Goal: Information Seeking & Learning: Learn about a topic

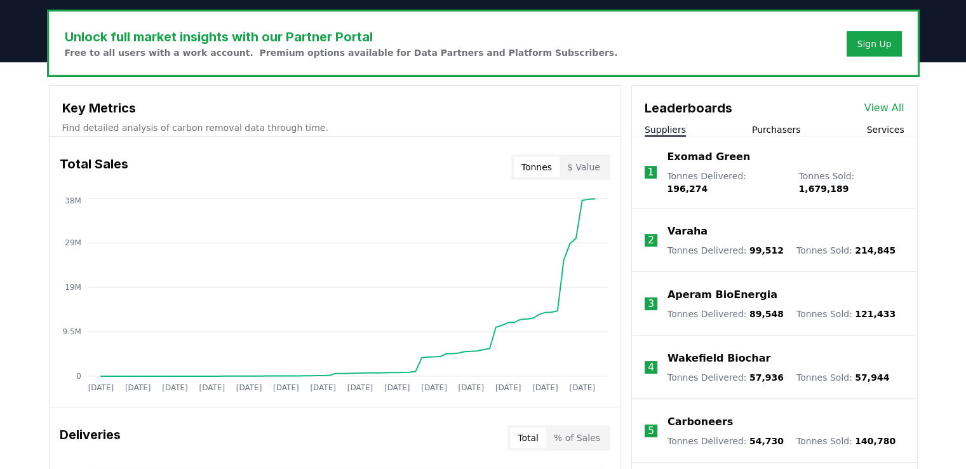
scroll to position [127, 0]
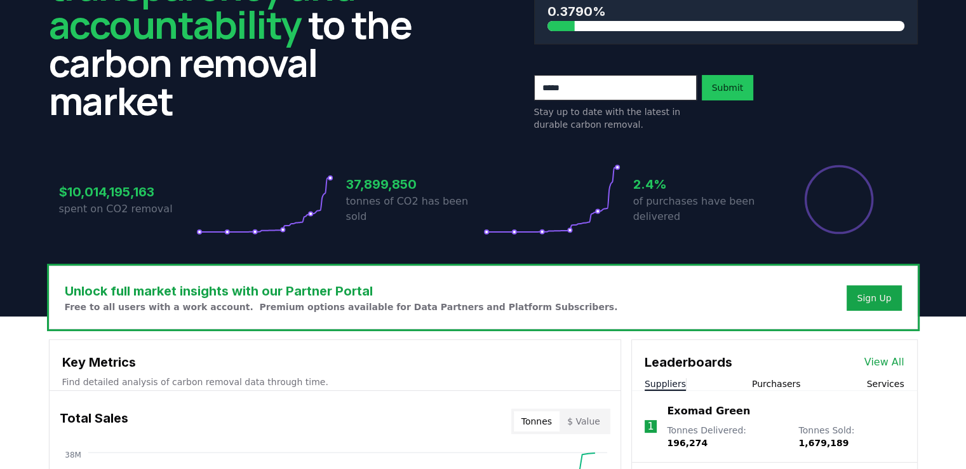
click at [622, 93] on input "email" at bounding box center [615, 87] width 163 height 25
click at [677, 86] on input "email" at bounding box center [615, 87] width 163 height 25
click at [670, 95] on input "*" at bounding box center [615, 87] width 163 height 25
click at [676, 138] on div "$10,014,195,163 spent on CO2 removal 37,899,850 tonnes of CO2 has been sold 2.4…" at bounding box center [483, 191] width 869 height 107
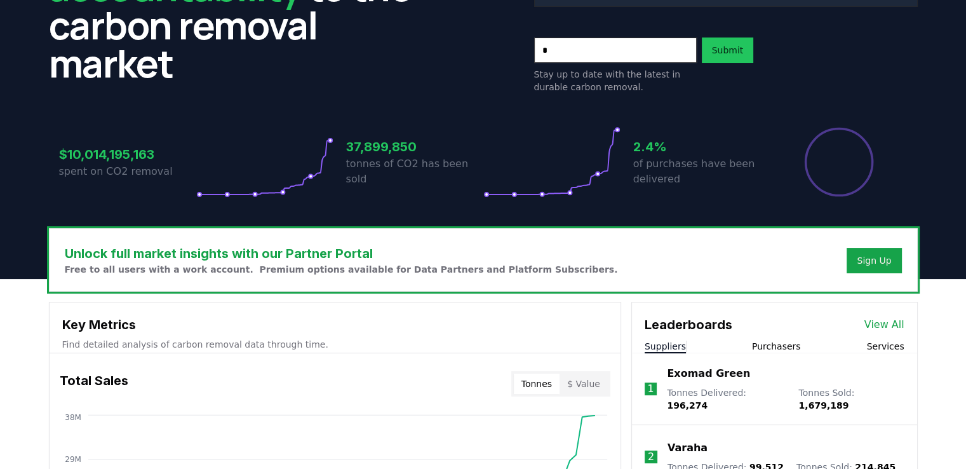
scroll to position [0, 0]
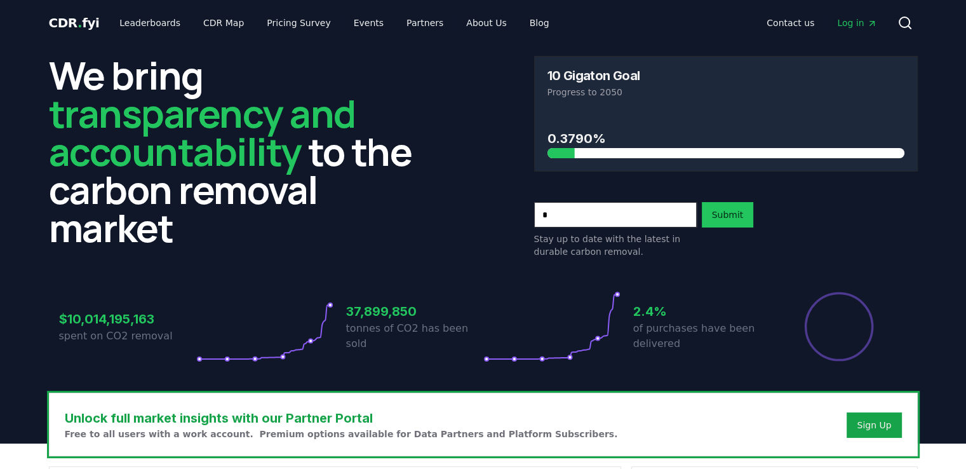
click at [622, 211] on input "*" at bounding box center [615, 214] width 163 height 25
type input "**********"
click at [715, 222] on button "Submit" at bounding box center [728, 214] width 52 height 25
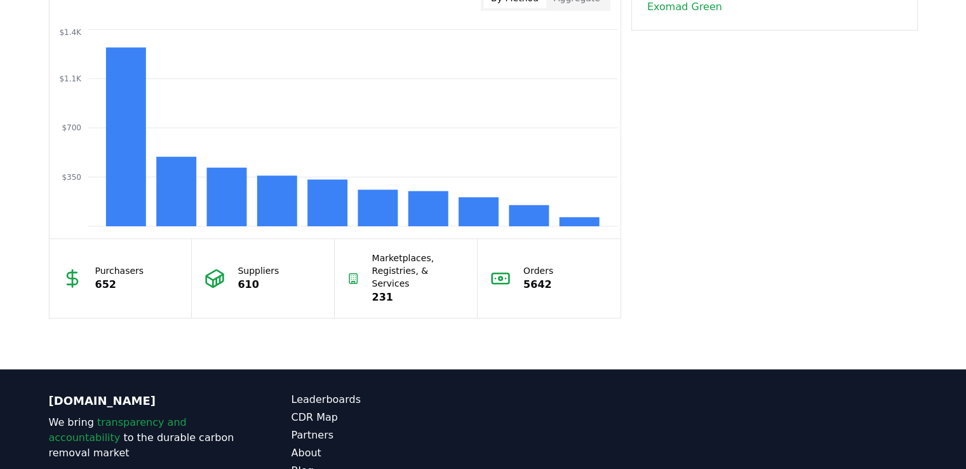
scroll to position [1169, 0]
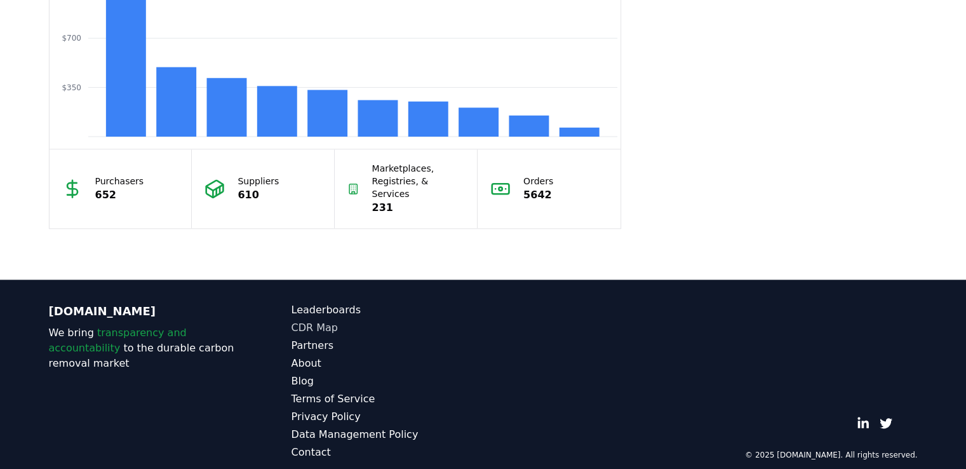
click at [332, 320] on link "CDR Map" at bounding box center [387, 327] width 192 height 15
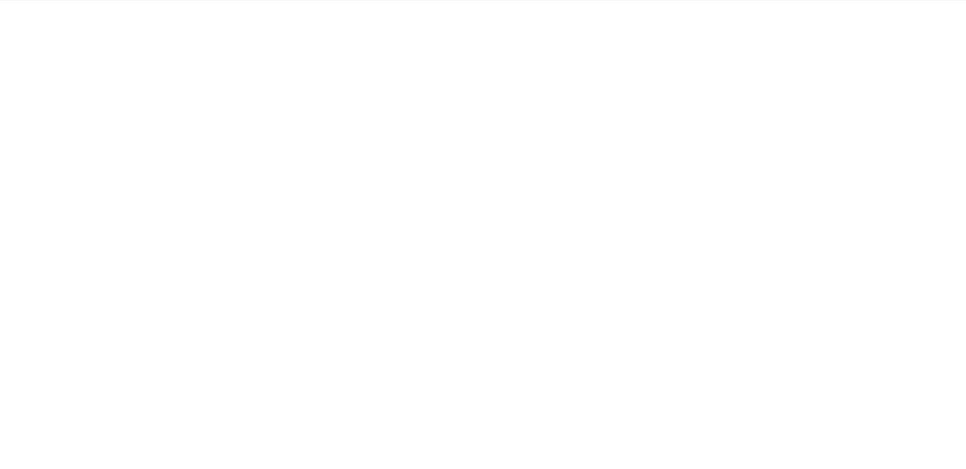
scroll to position [137, 0]
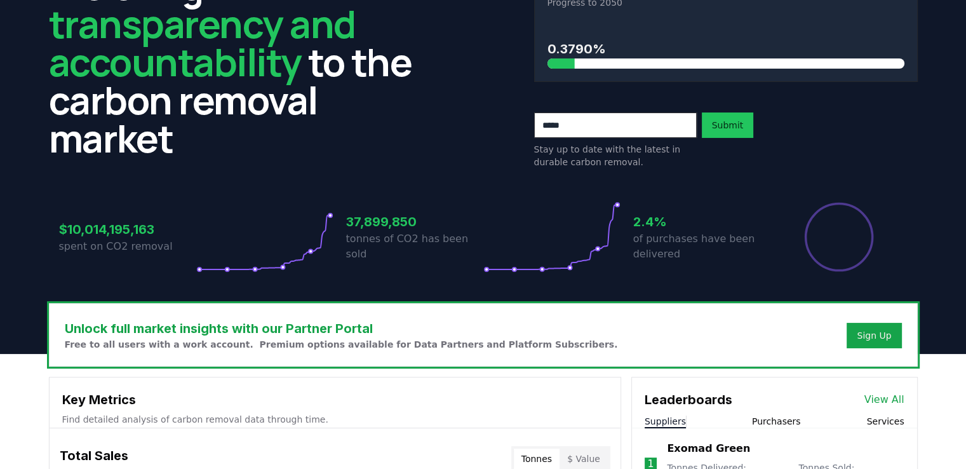
scroll to position [217, 0]
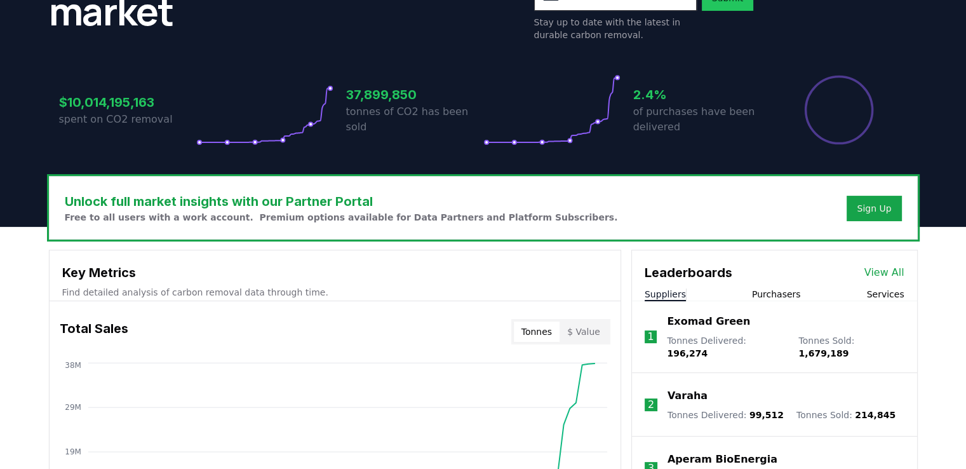
click at [888, 270] on link "View All" at bounding box center [884, 272] width 40 height 15
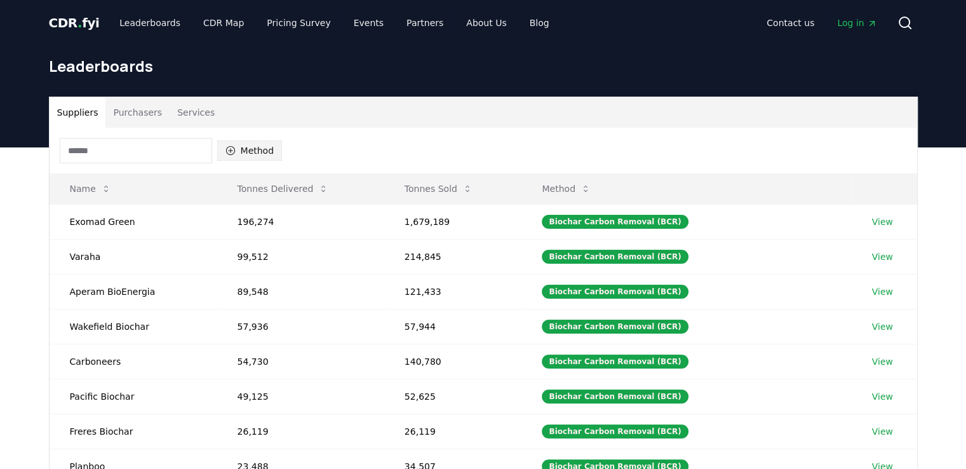
click at [251, 145] on button "Method" at bounding box center [249, 150] width 65 height 20
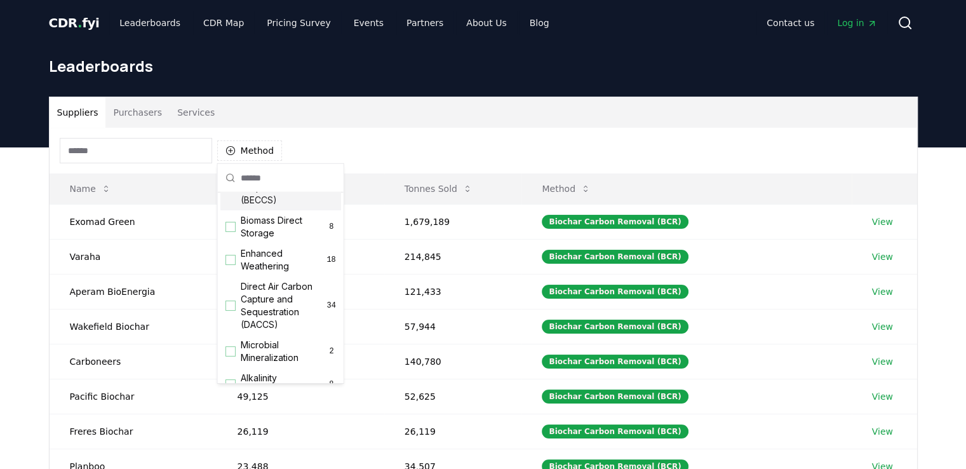
scroll to position [193, 0]
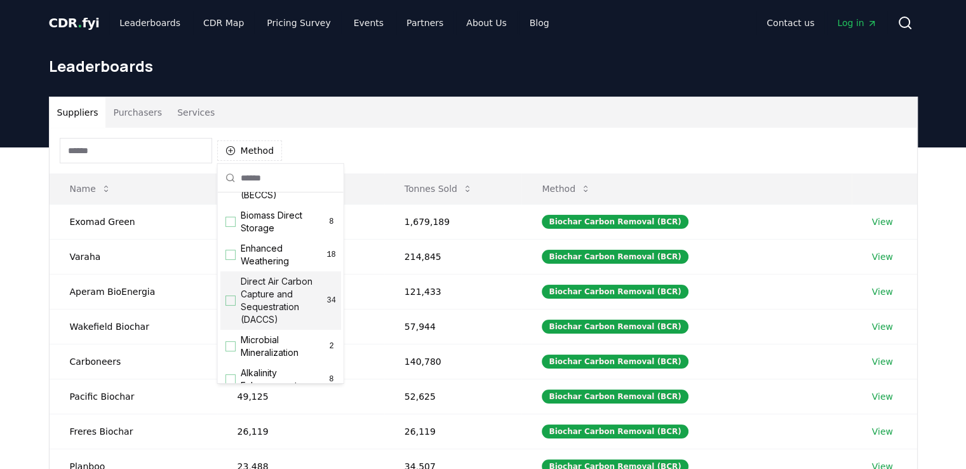
click at [231, 305] on div "Suggestions" at bounding box center [230, 300] width 10 height 10
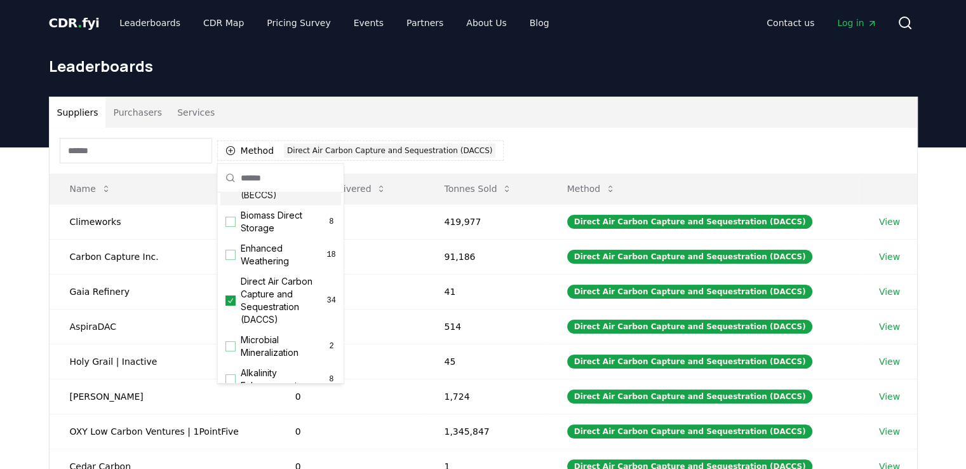
click at [582, 142] on div "Method 1 Direct Air Carbon Capture and Sequestration (DACCS)" at bounding box center [483, 151] width 867 height 46
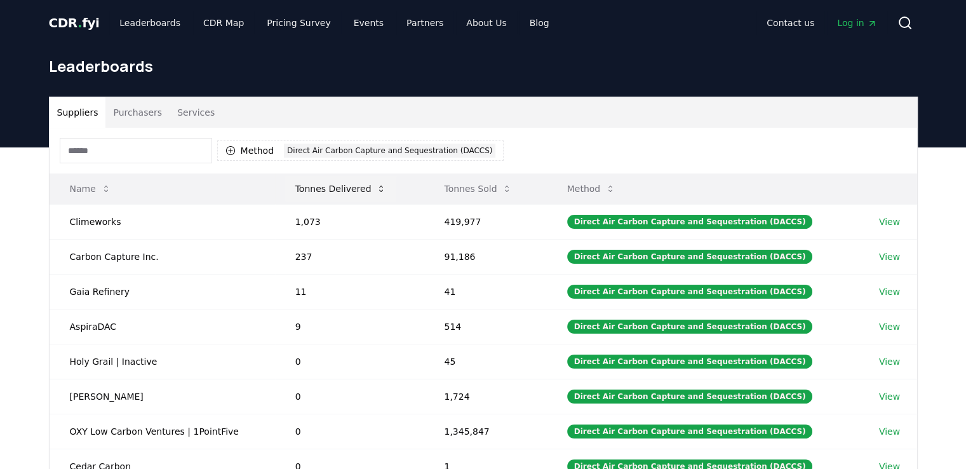
click at [364, 195] on button "Tonnes Delivered" at bounding box center [341, 188] width 112 height 25
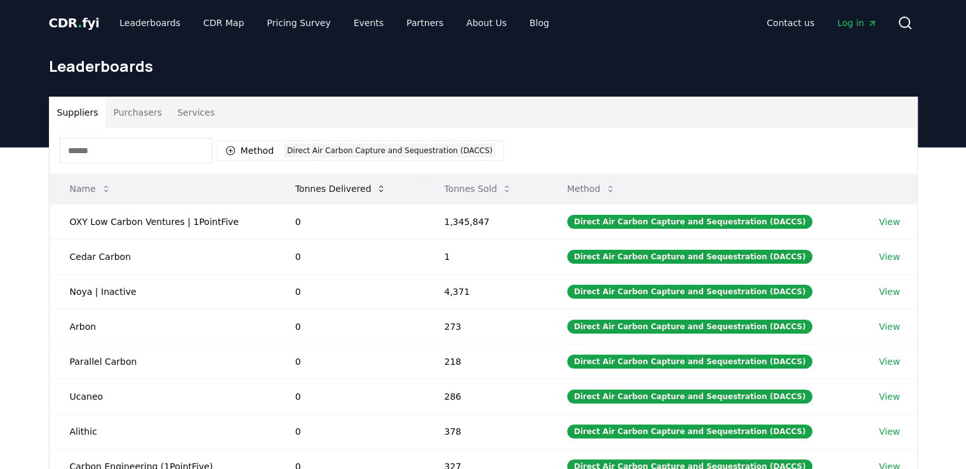
click at [366, 194] on button "Tonnes Delivered" at bounding box center [341, 188] width 112 height 25
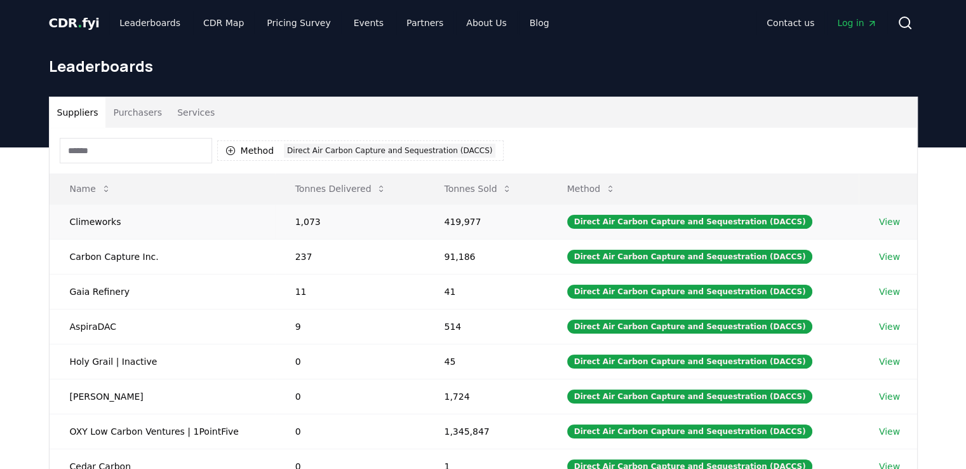
scroll to position [63, 0]
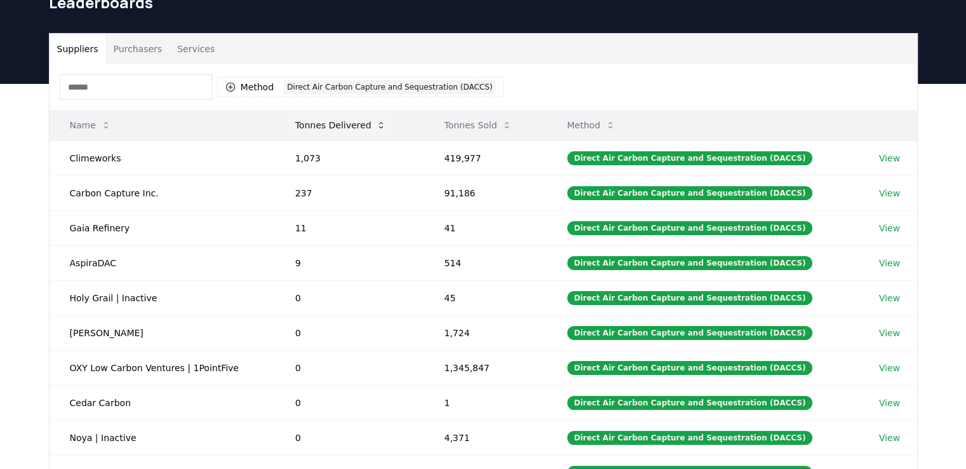
click at [362, 123] on button "Tonnes Delivered" at bounding box center [341, 124] width 112 height 25
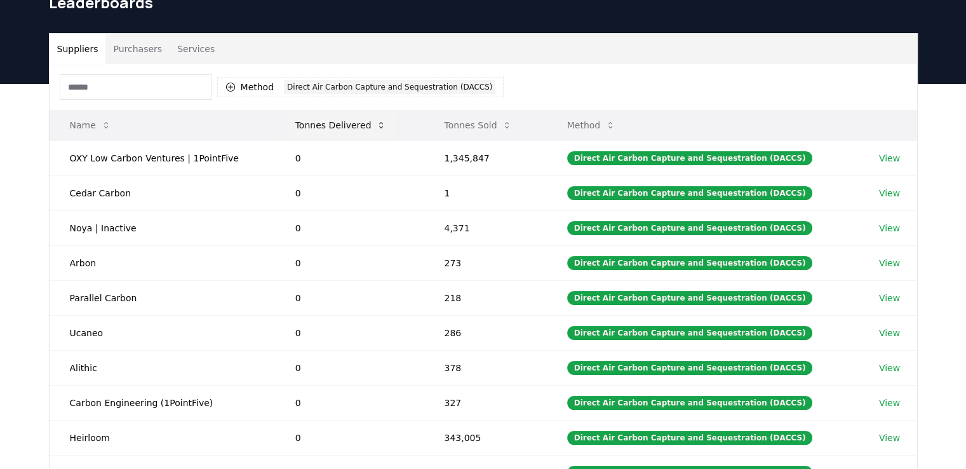
click at [362, 123] on button "Tonnes Delivered" at bounding box center [341, 124] width 112 height 25
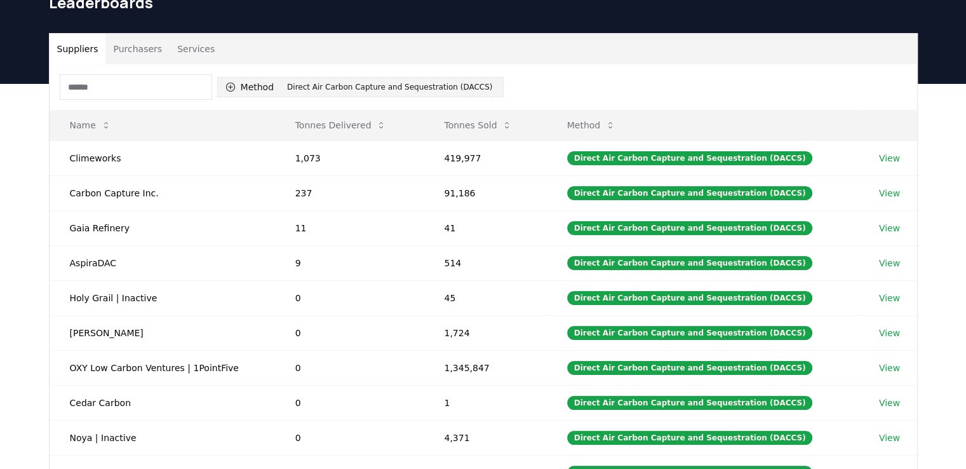
click at [305, 90] on div "Direct Air Carbon Capture and Sequestration (DACCS)" at bounding box center [389, 87] width 211 height 14
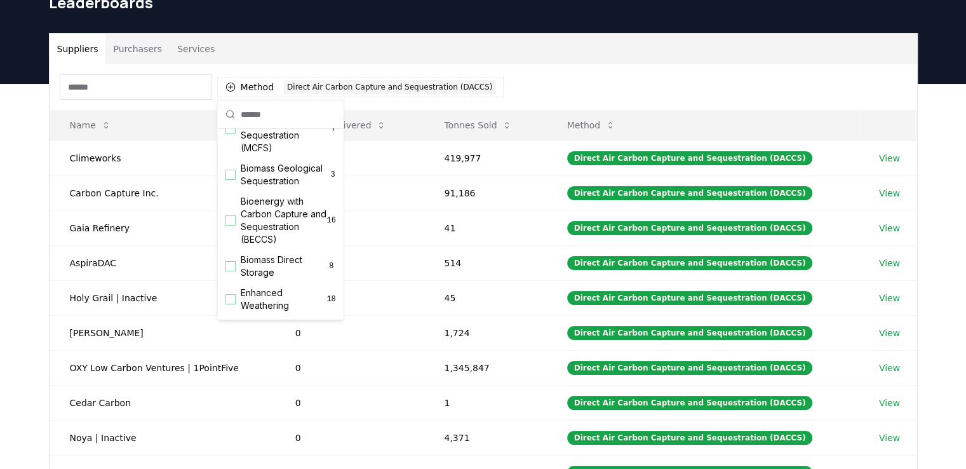
scroll to position [81, 0]
